Goal: Task Accomplishment & Management: Use online tool/utility

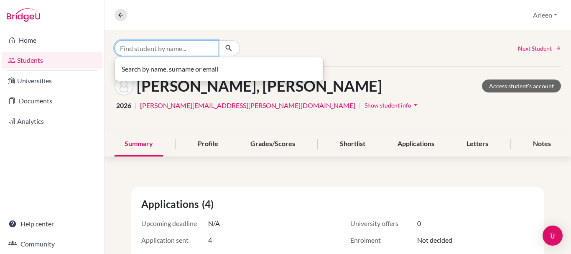
click at [195, 50] on input "Find student by name..." at bounding box center [167, 48] width 104 height 16
type input "[PERSON_NAME]"
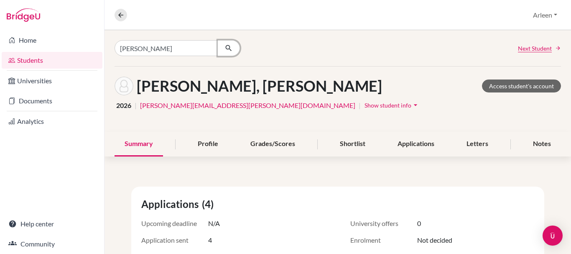
click at [229, 48] on icon "button" at bounding box center [228, 48] width 8 height 8
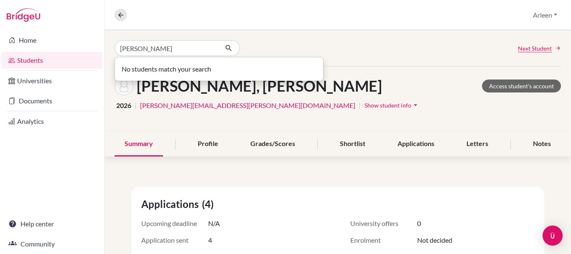
click at [36, 55] on link "Students" at bounding box center [52, 60] width 101 height 17
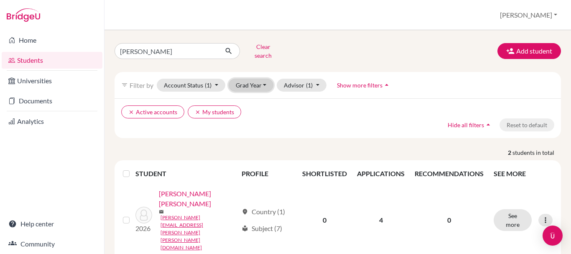
click at [263, 83] on button "Grad Year" at bounding box center [251, 85] width 45 height 13
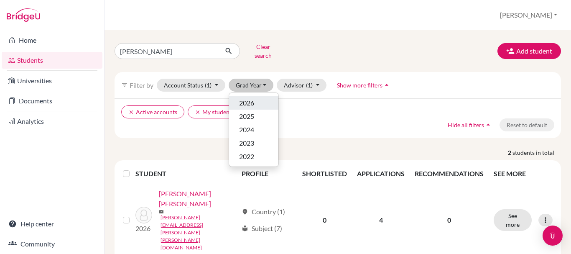
click at [257, 100] on div "2026" at bounding box center [253, 103] width 29 height 10
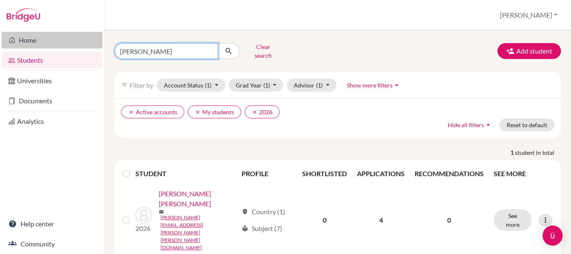
drag, startPoint x: 187, startPoint y: 47, endPoint x: 57, endPoint y: 43, distance: 130.1
click at [57, 43] on div "Home Students Universities Documents Analytics Help center Community Students o…" at bounding box center [285, 127] width 571 height 254
type input "[PERSON_NAME]"
click button "submit" at bounding box center [229, 51] width 22 height 16
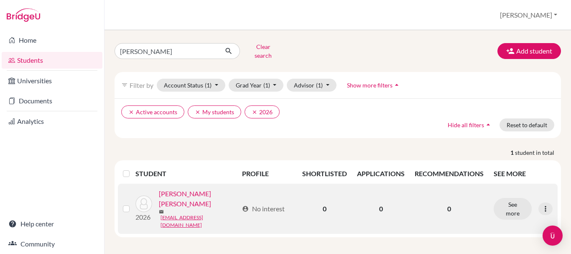
click at [182, 191] on link "FERNÁNDEZ NÚÑEZ, LUIS ALEJANDRO" at bounding box center [199, 199] width 80 height 20
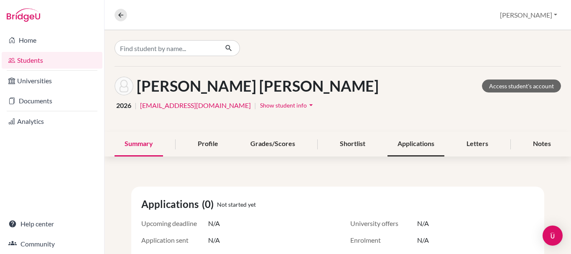
click at [412, 142] on div "Applications" at bounding box center [415, 144] width 57 height 25
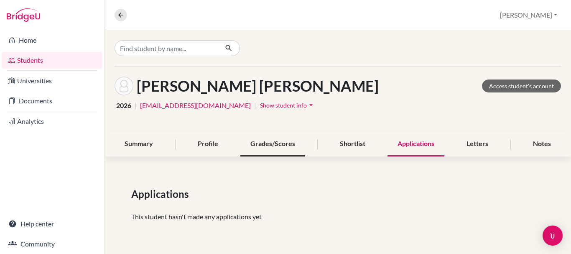
click at [283, 140] on div "Grades/Scores" at bounding box center [272, 144] width 65 height 25
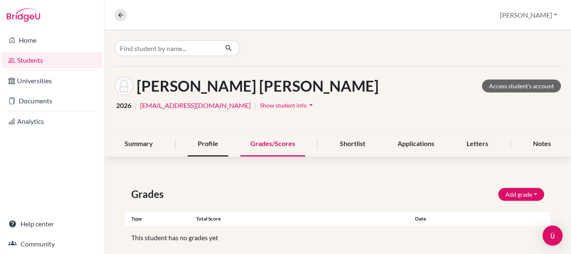
click at [216, 142] on div "Profile" at bounding box center [208, 144] width 41 height 25
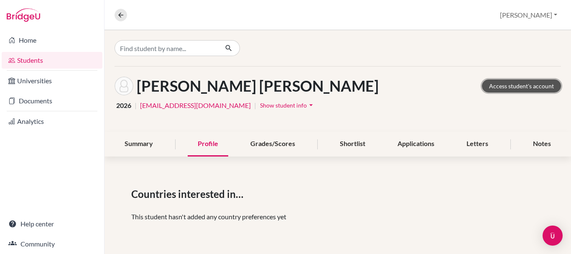
click at [495, 84] on link "Access student's account" at bounding box center [521, 85] width 79 height 13
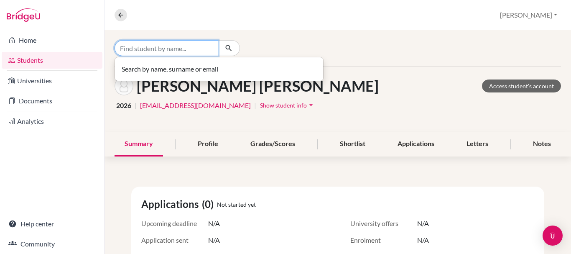
click at [181, 54] on input "Find student by name..." at bounding box center [167, 48] width 104 height 16
type input "ivanna"
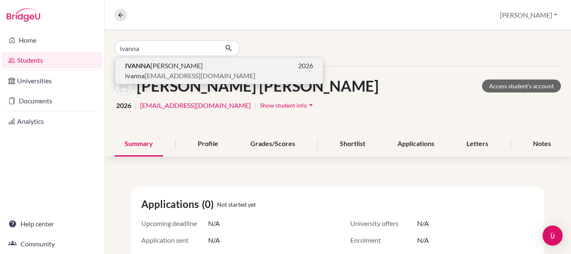
click at [183, 74] on span "ivanna mbrandel@gmail.com" at bounding box center [190, 76] width 130 height 10
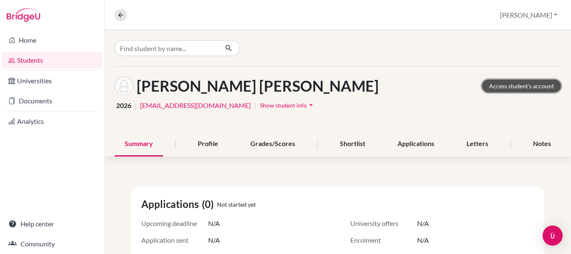
click at [504, 86] on link "Access student's account" at bounding box center [521, 85] width 79 height 13
